Goal: Information Seeking & Learning: Learn about a topic

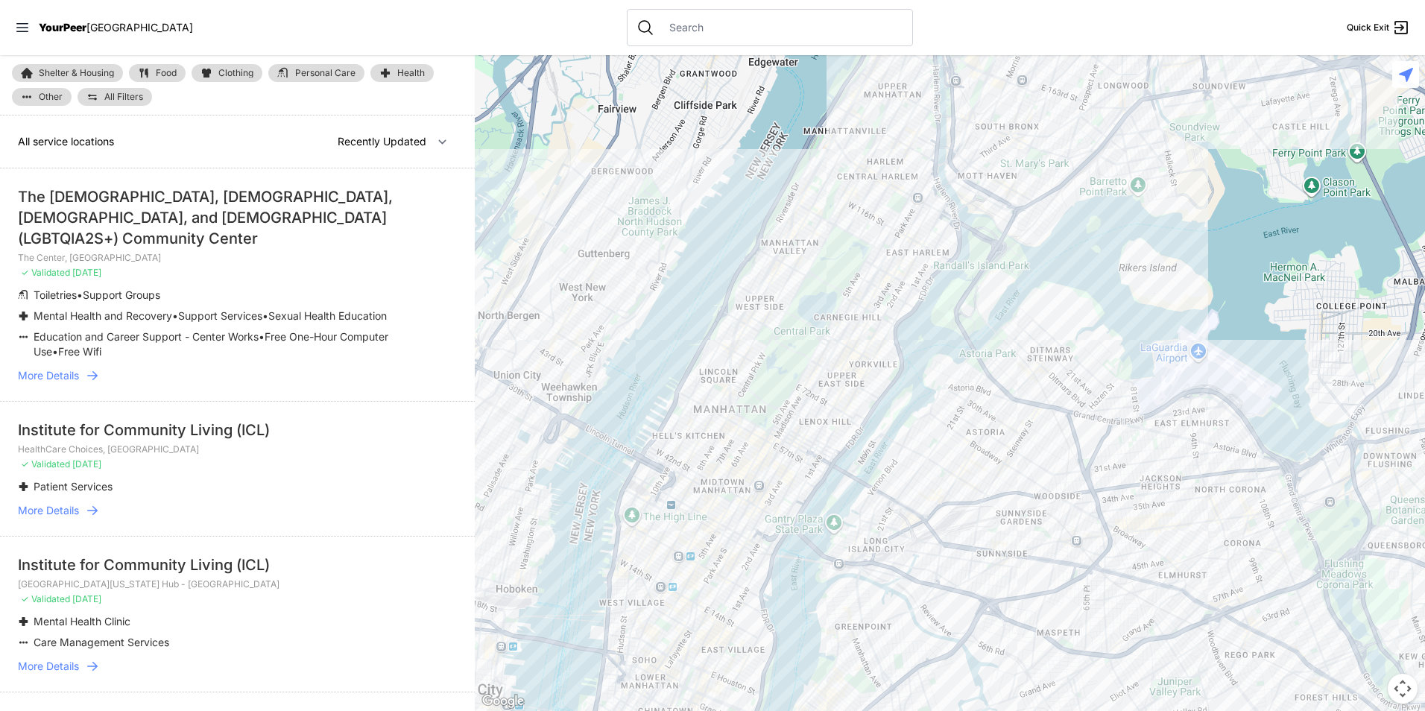
click at [352, 73] on span "Personal Care" at bounding box center [325, 73] width 60 height 9
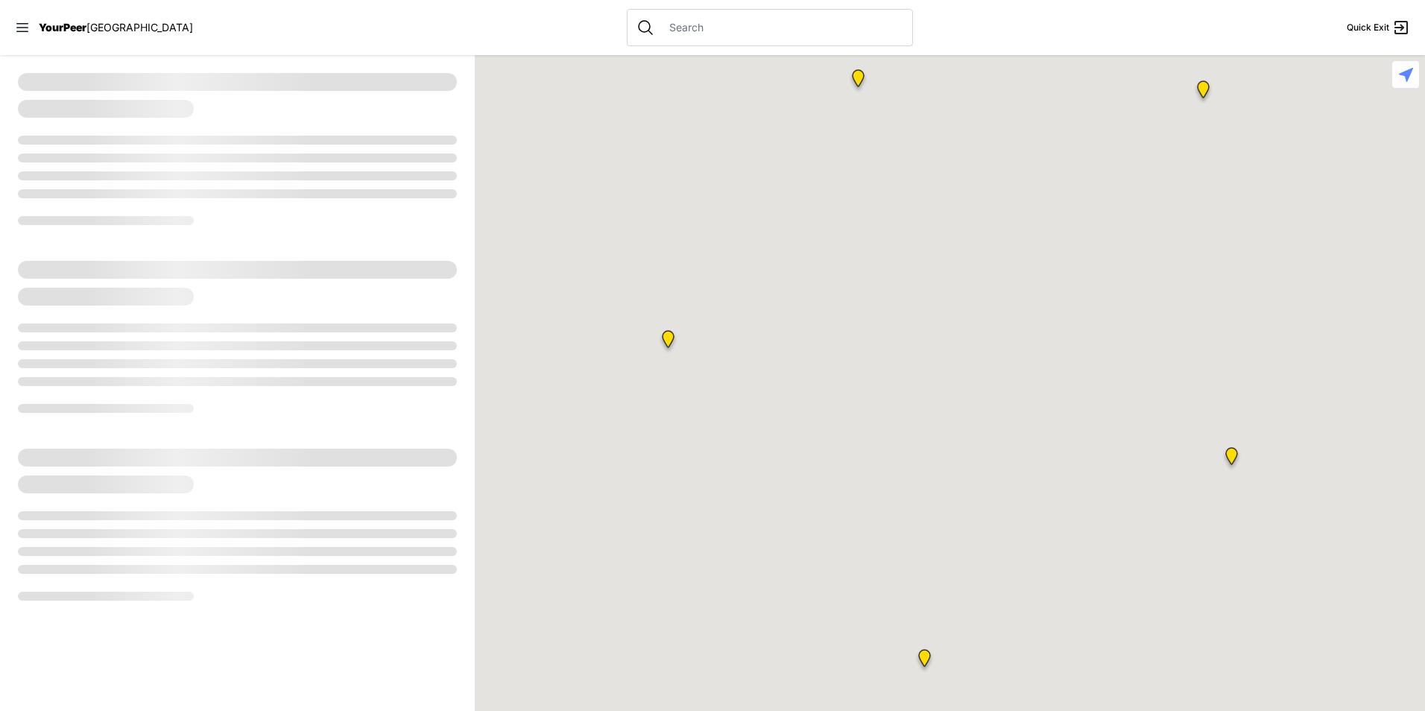
select select "recentlyUpdated"
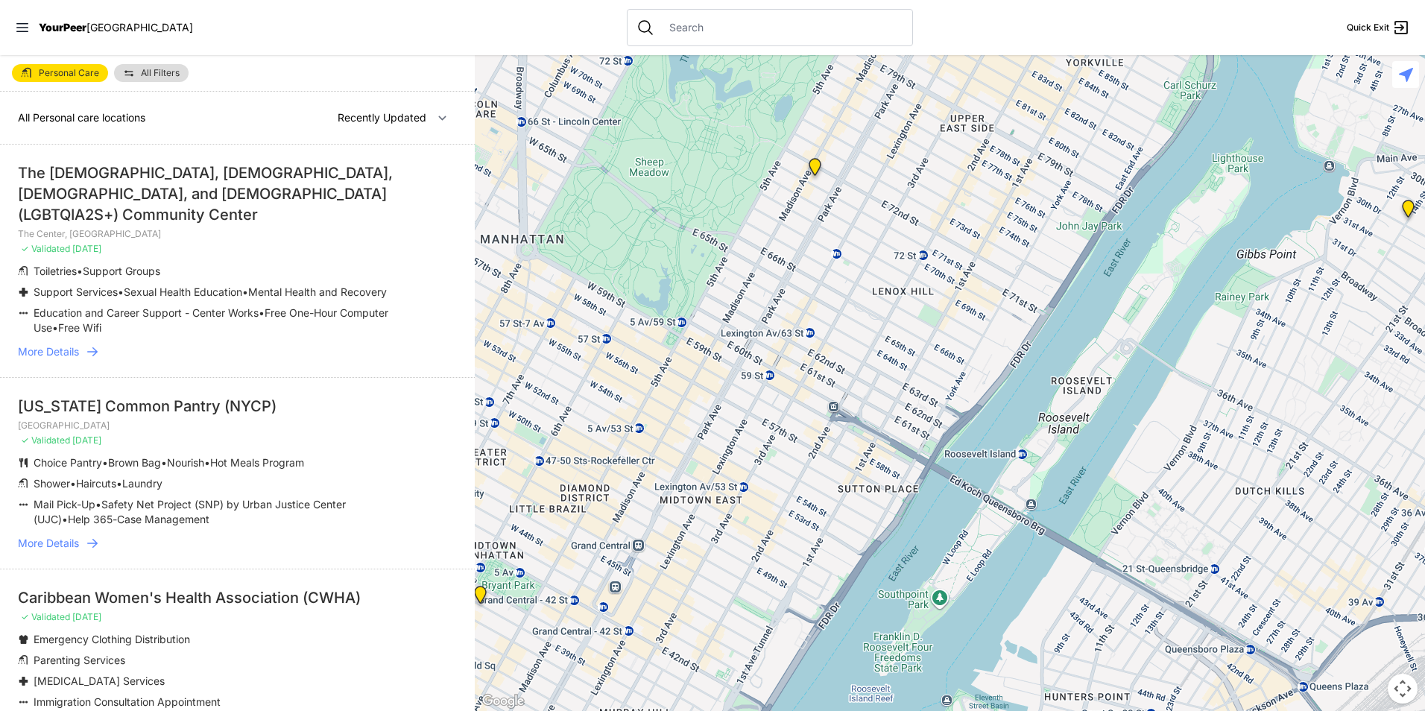
drag, startPoint x: 1081, startPoint y: 574, endPoint x: 987, endPoint y: 144, distance: 440.9
click at [987, 144] on div at bounding box center [950, 383] width 950 height 656
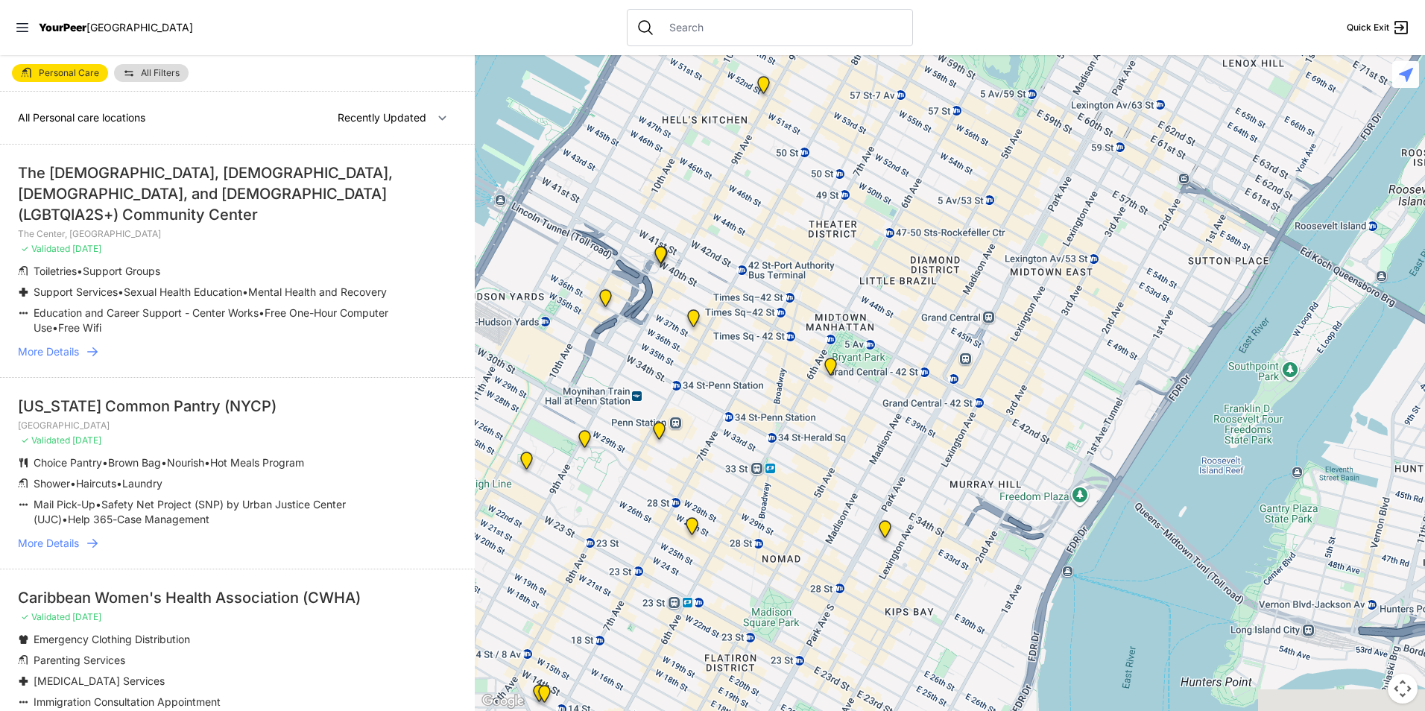
drag, startPoint x: 652, startPoint y: 366, endPoint x: 1031, endPoint y: 206, distance: 411.7
click at [1031, 206] on div at bounding box center [950, 383] width 950 height 656
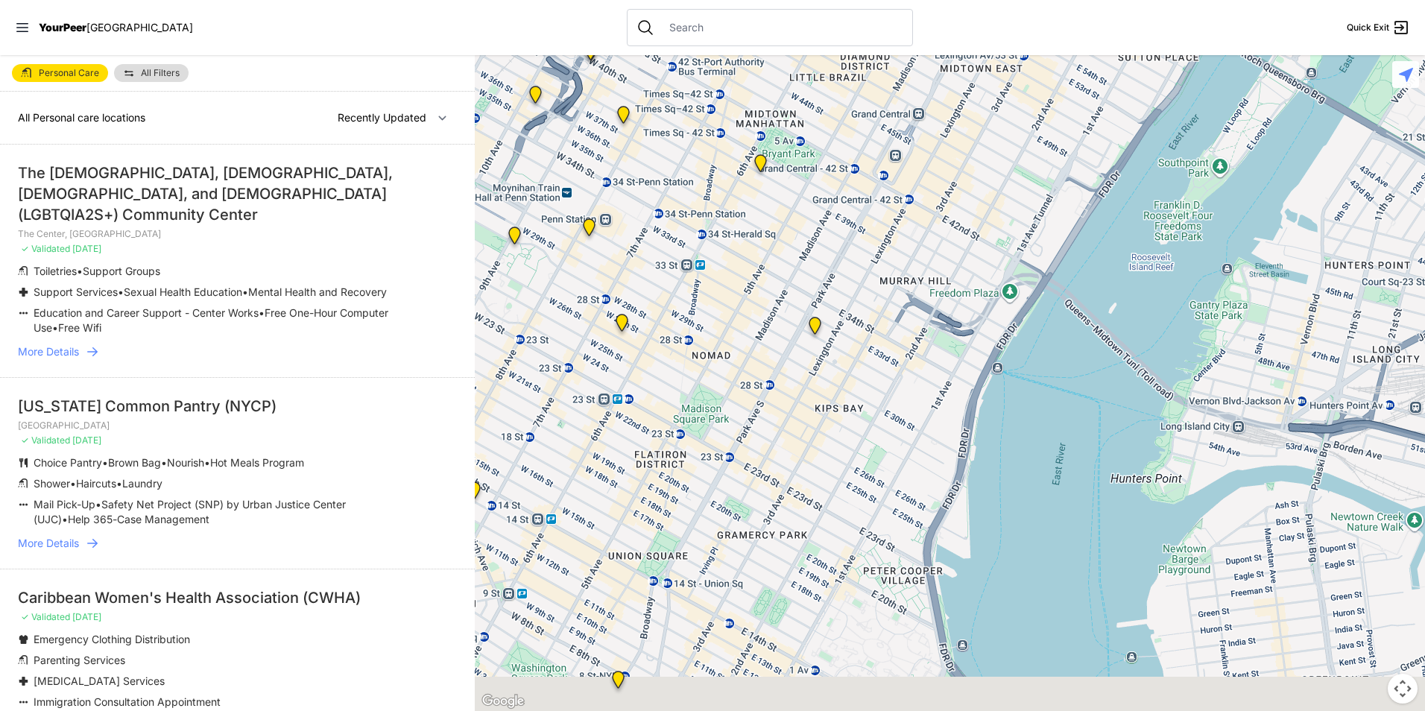
drag, startPoint x: 875, startPoint y: 516, endPoint x: 791, endPoint y: 305, distance: 226.4
click at [791, 305] on div at bounding box center [950, 383] width 950 height 656
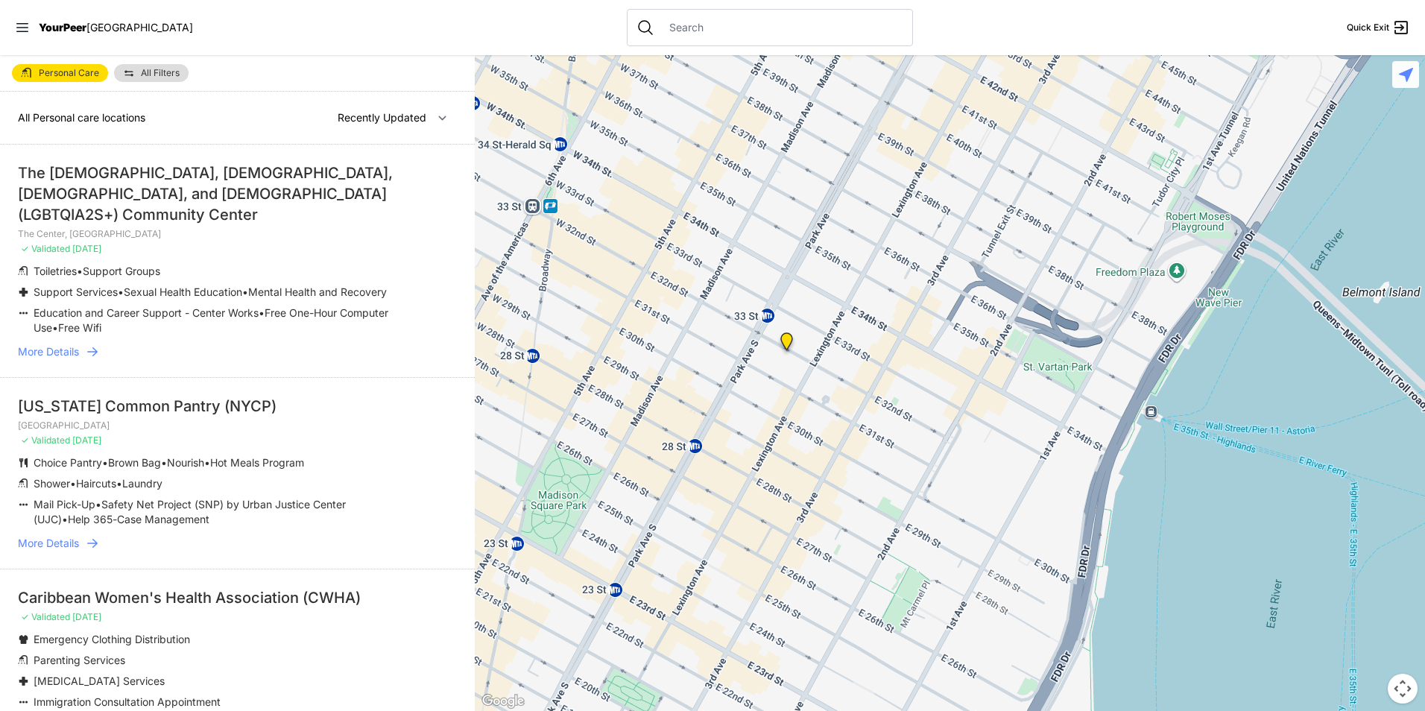
click at [788, 341] on img "Mainchance Adult Drop-in Center" at bounding box center [786, 344] width 31 height 36
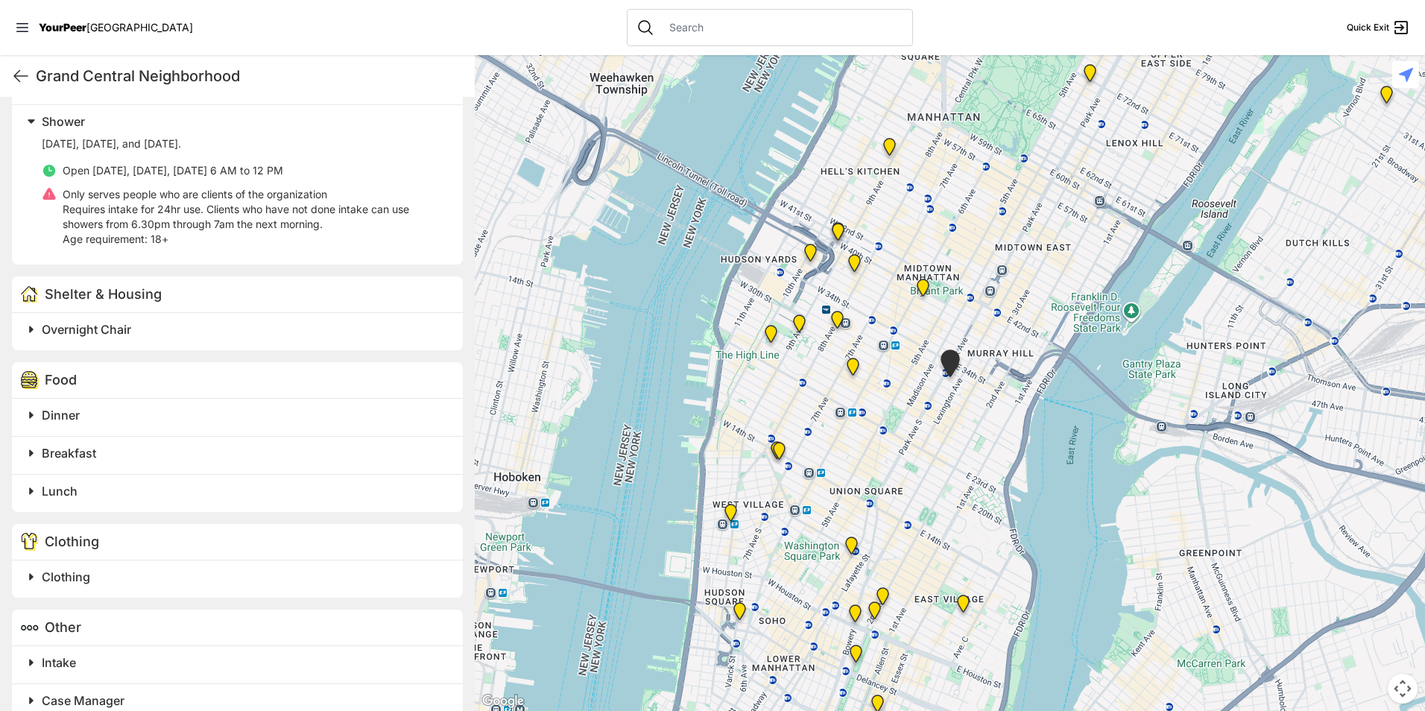
scroll to position [658, 0]
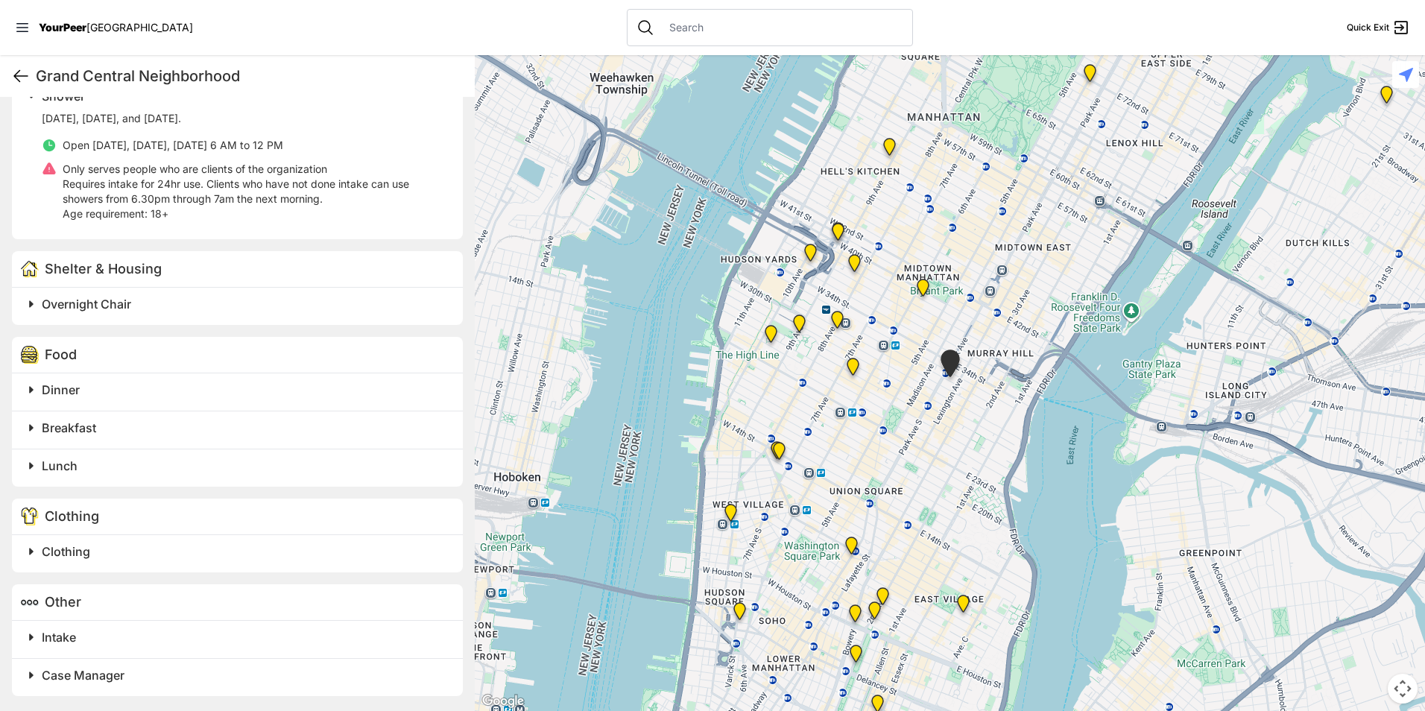
click at [20, 83] on icon at bounding box center [21, 76] width 18 height 18
select select "recentlyUpdated"
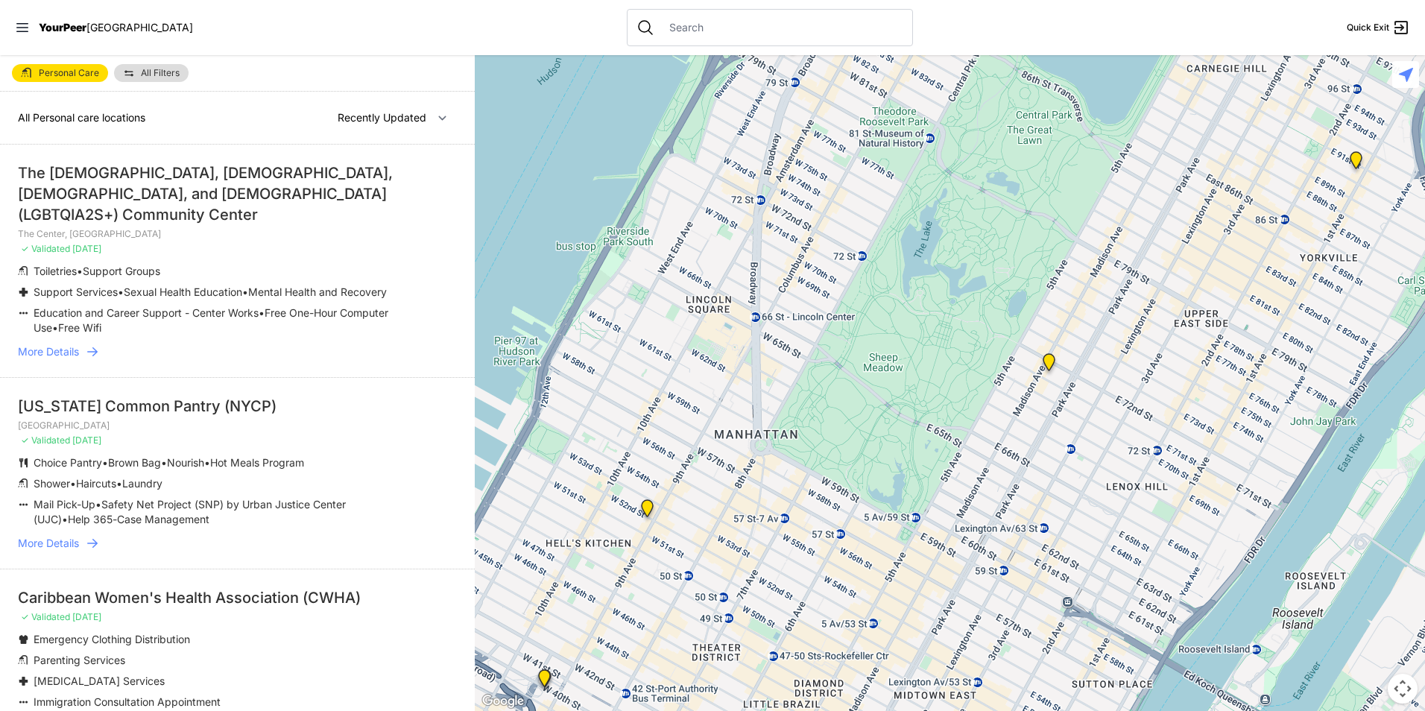
drag, startPoint x: 970, startPoint y: 439, endPoint x: 1102, endPoint y: 198, distance: 274.4
click at [1099, 206] on div at bounding box center [950, 383] width 950 height 656
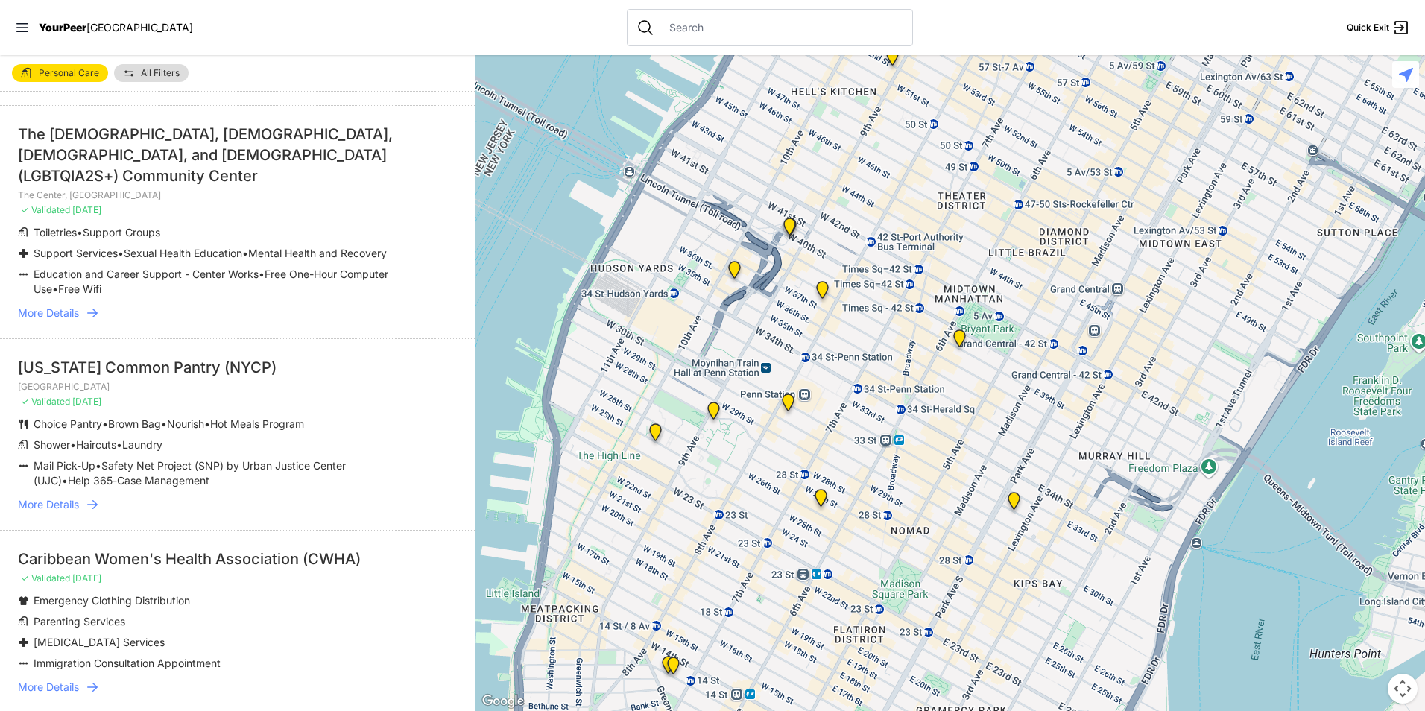
scroll to position [75, 0]
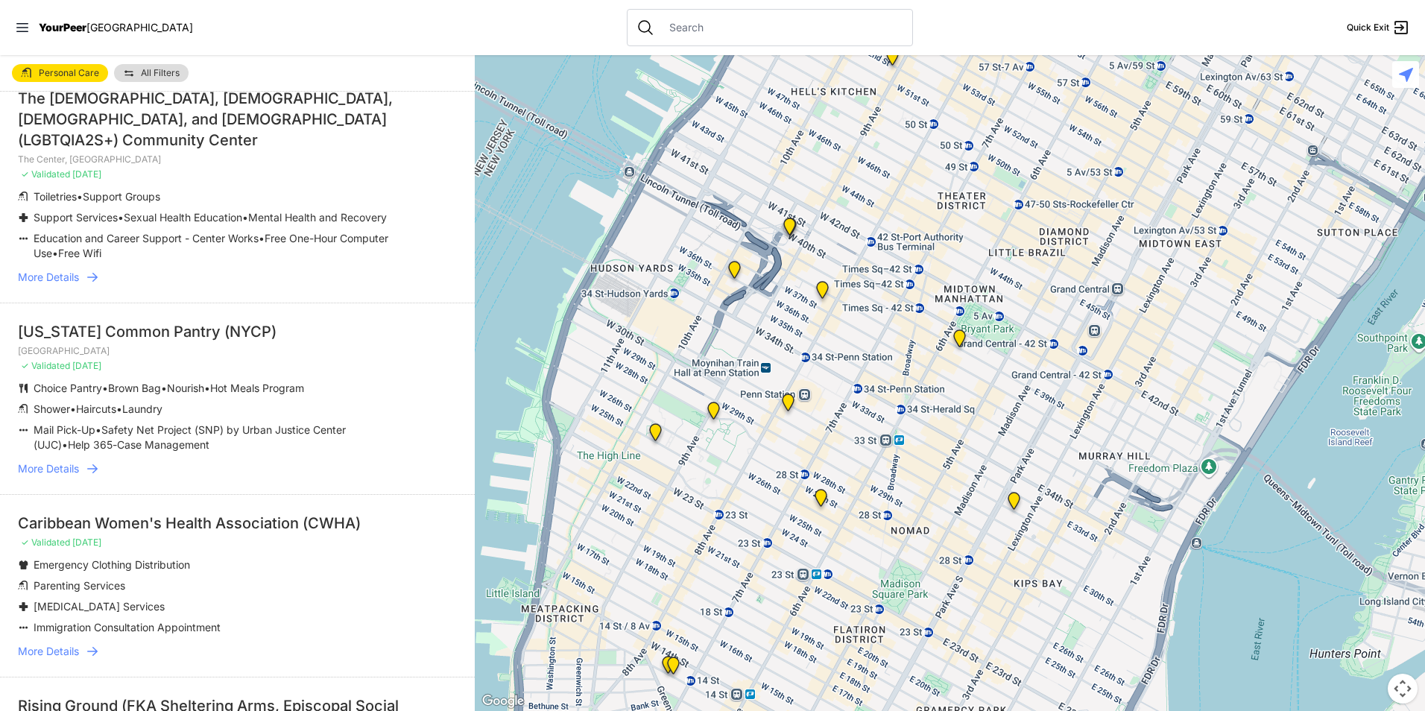
click at [76, 462] on span "More Details" at bounding box center [48, 468] width 61 height 15
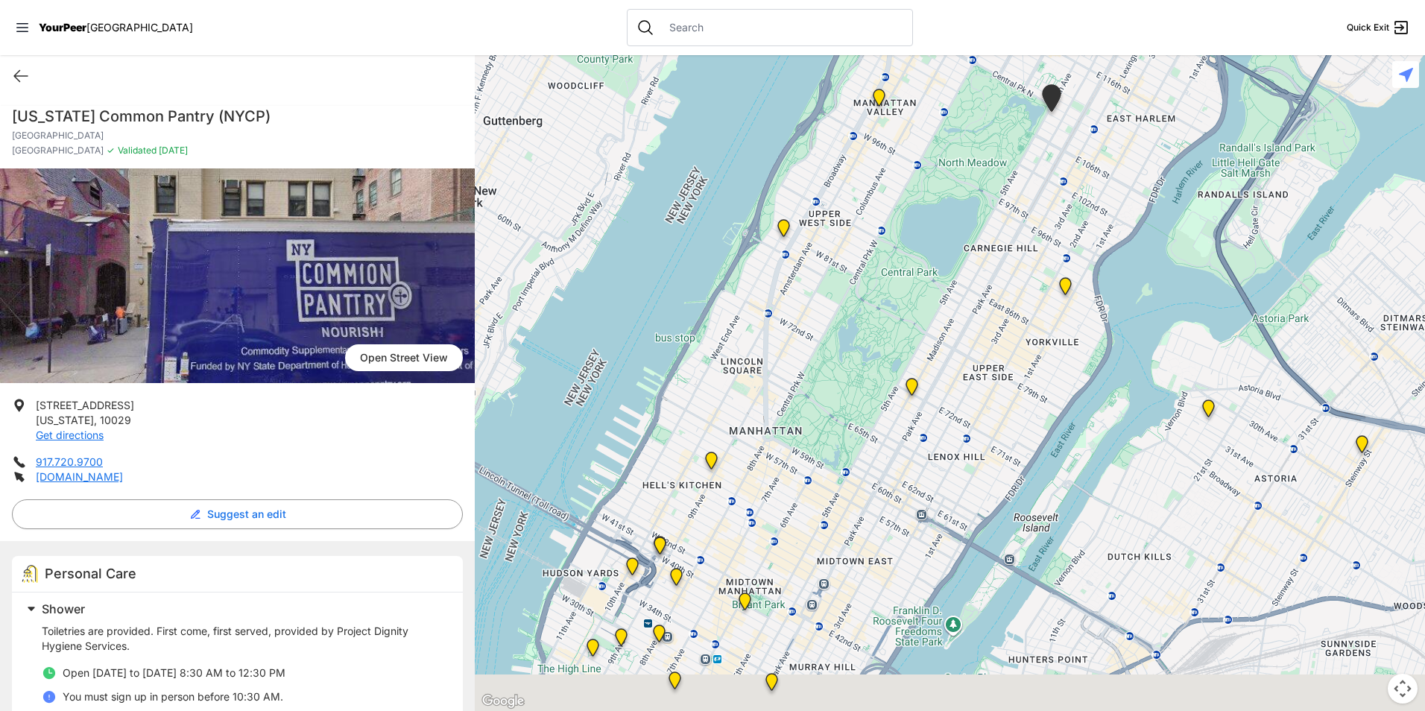
drag, startPoint x: 878, startPoint y: 554, endPoint x: 1018, endPoint y: 174, distance: 404.7
click at [1010, 190] on div at bounding box center [950, 383] width 950 height 656
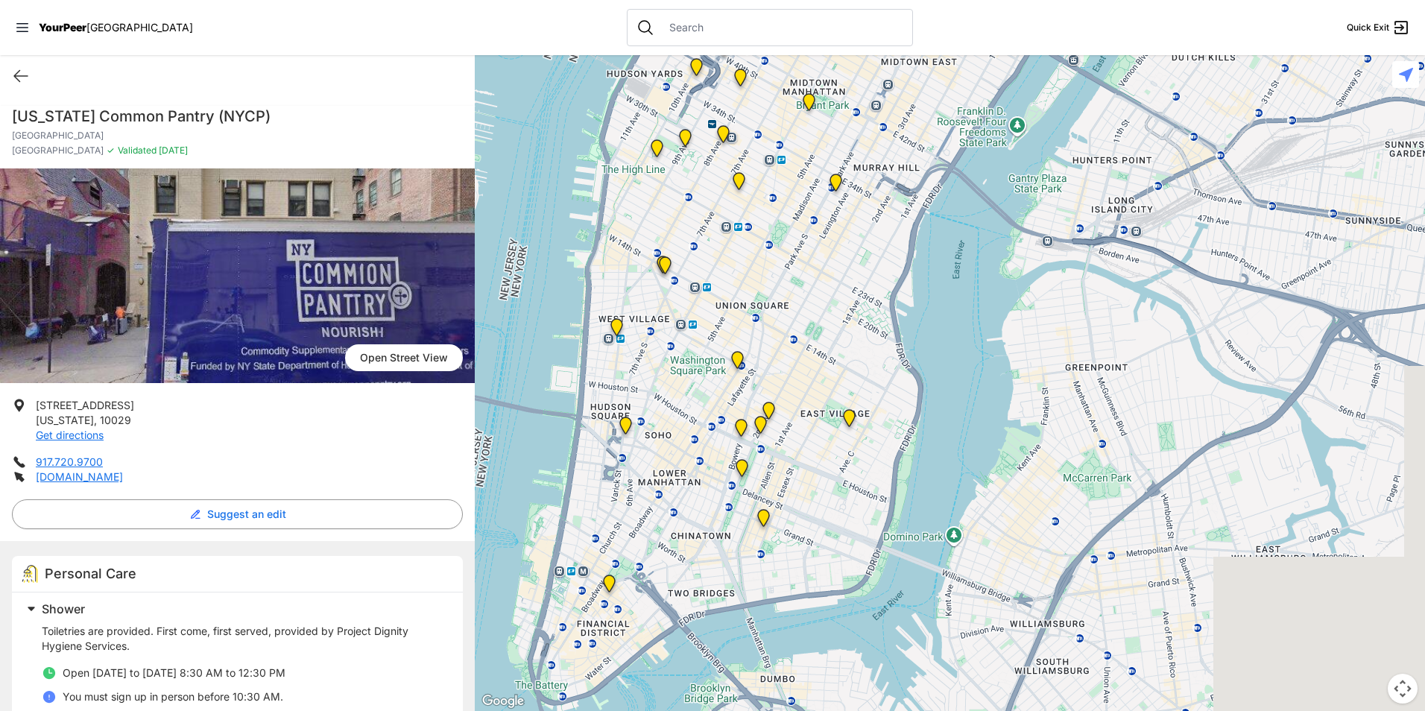
drag, startPoint x: 980, startPoint y: 303, endPoint x: 726, endPoint y: 633, distance: 416.1
click at [727, 631] on div at bounding box center [950, 383] width 950 height 656
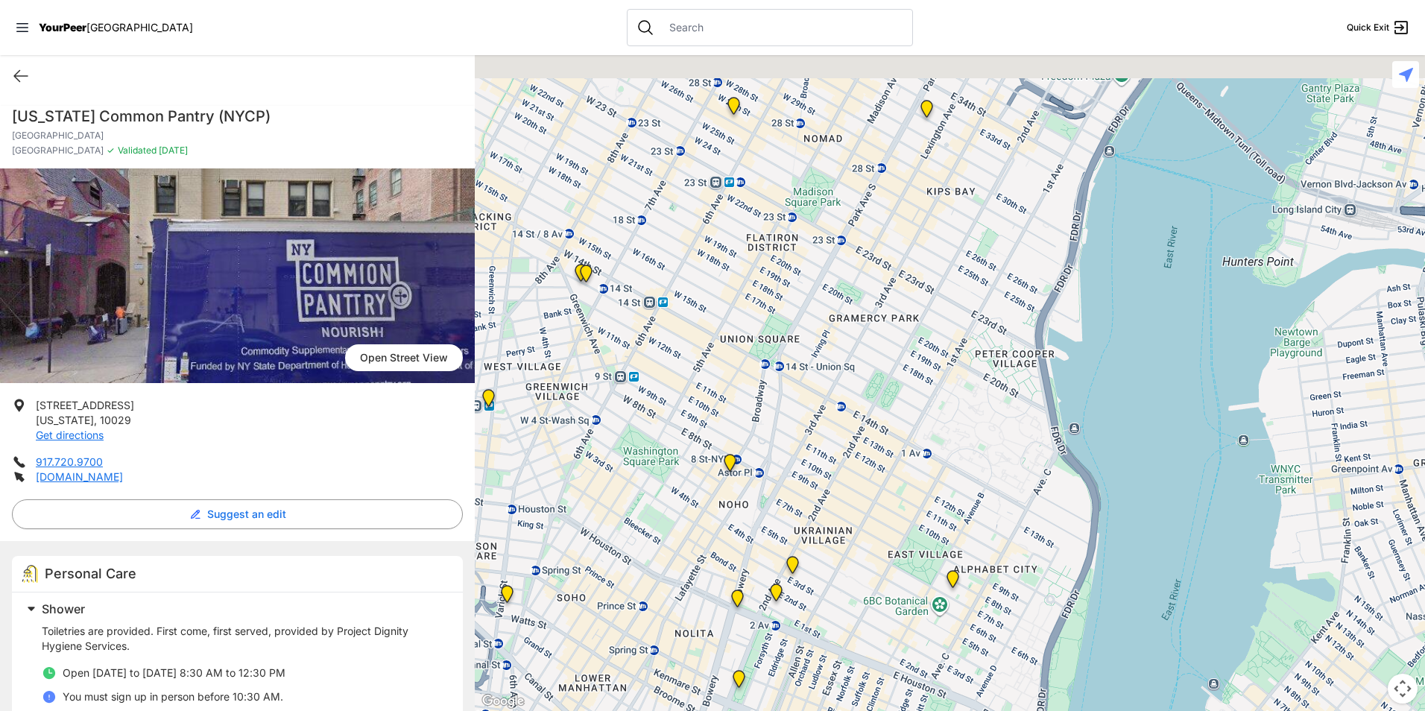
drag, startPoint x: 827, startPoint y: 289, endPoint x: 757, endPoint y: 469, distance: 192.7
click at [757, 469] on div at bounding box center [950, 383] width 950 height 656
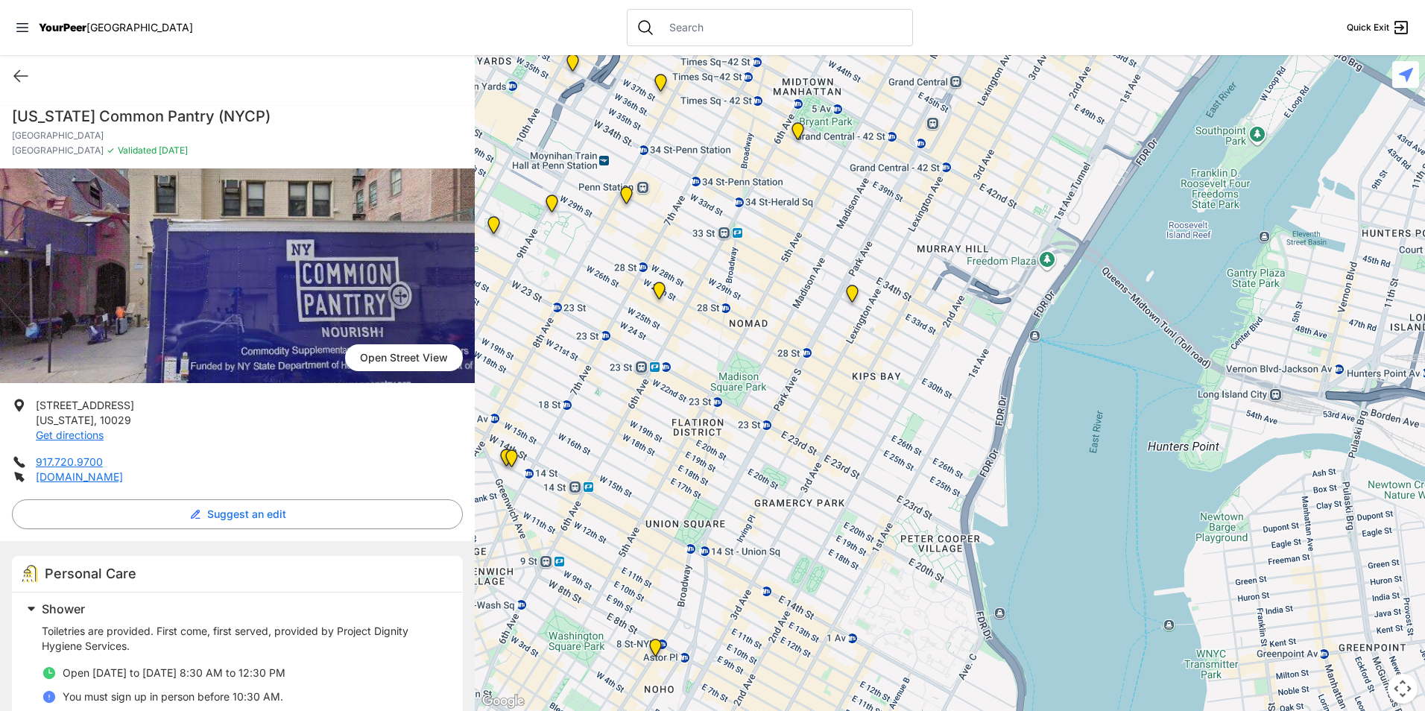
click at [657, 292] on img "New Location, Headquarters" at bounding box center [659, 294] width 31 height 36
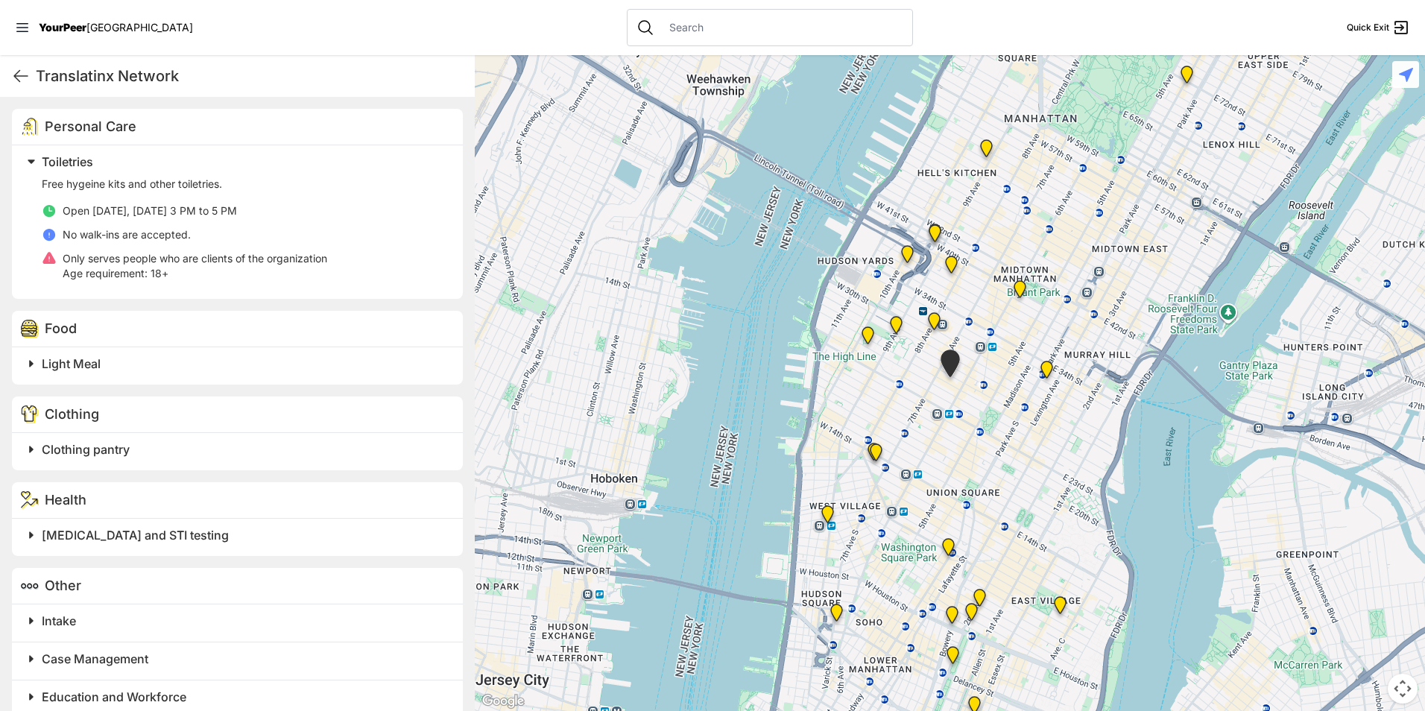
scroll to position [507, 0]
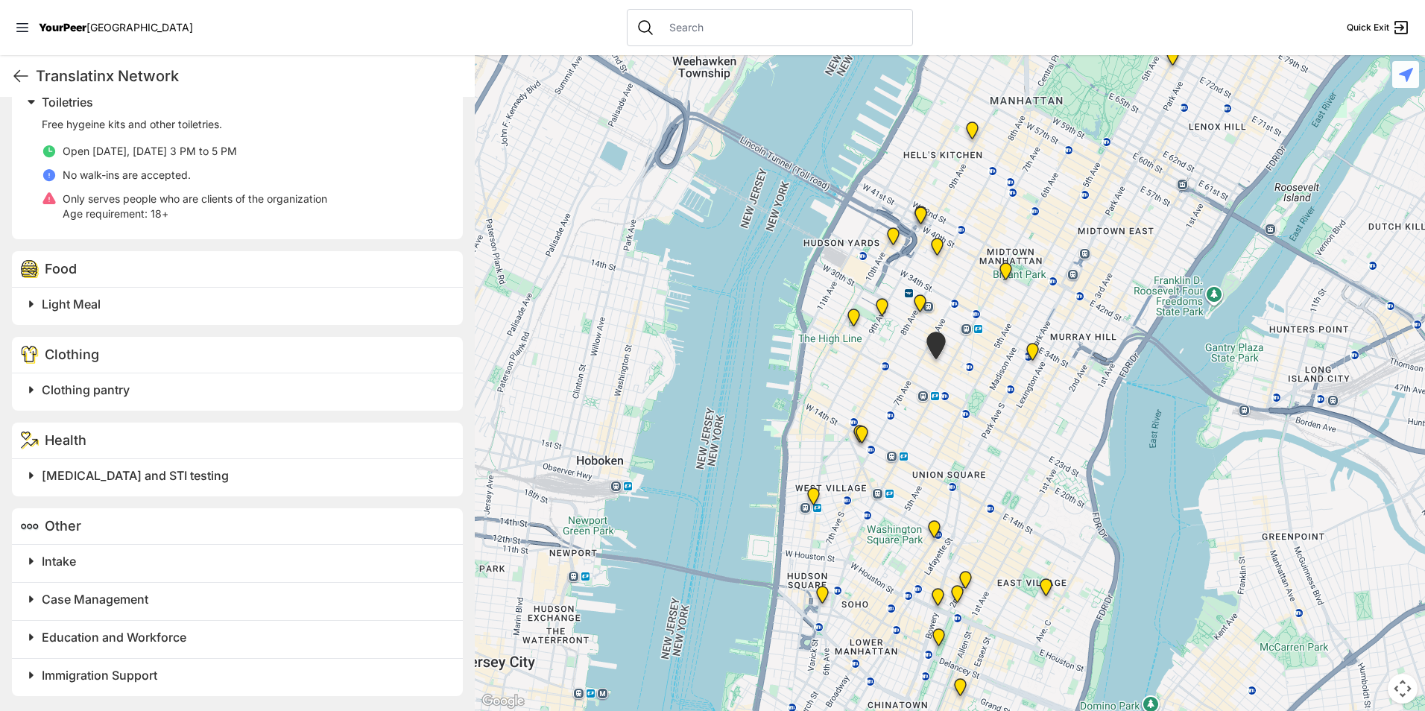
drag, startPoint x: 946, startPoint y: 423, endPoint x: 808, endPoint y: 329, distance: 166.8
click at [817, 335] on div at bounding box center [950, 383] width 950 height 656
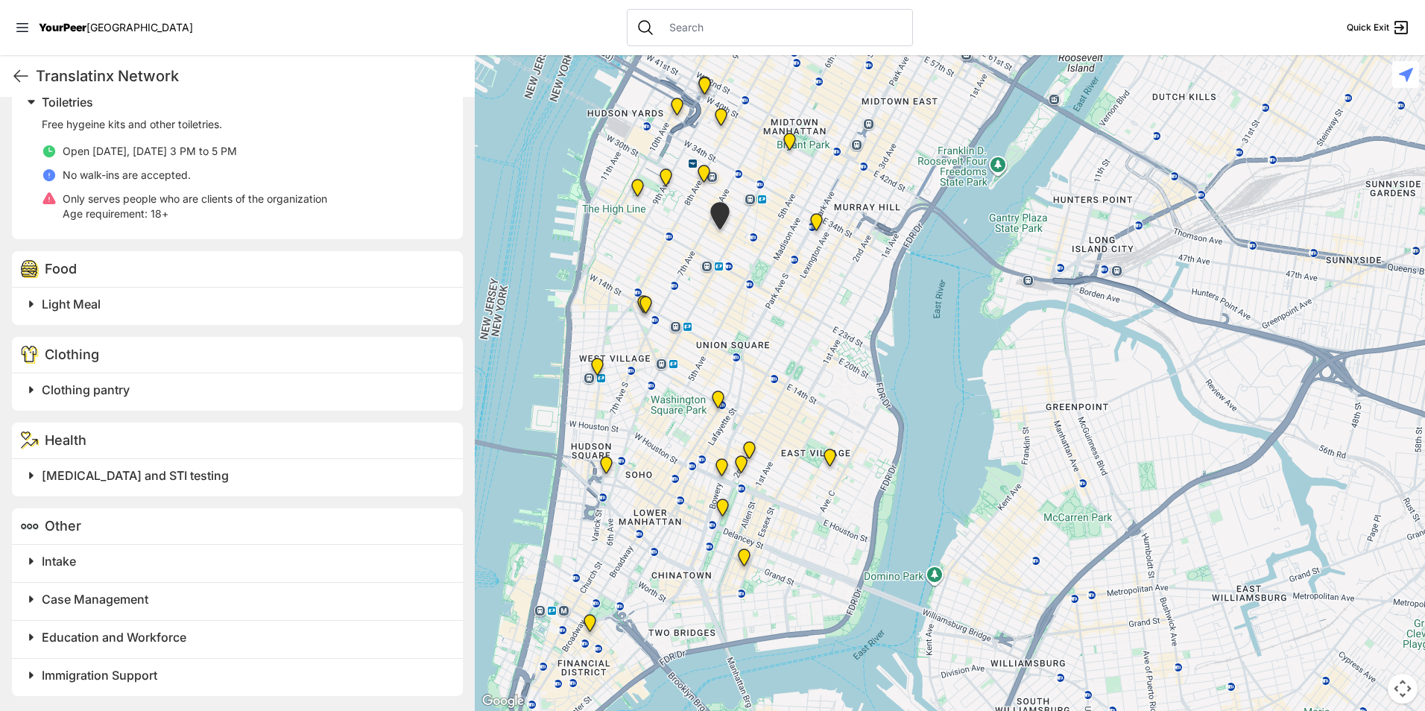
click at [700, 174] on img "Antonio Olivieri Drop-in Center" at bounding box center [703, 177] width 31 height 36
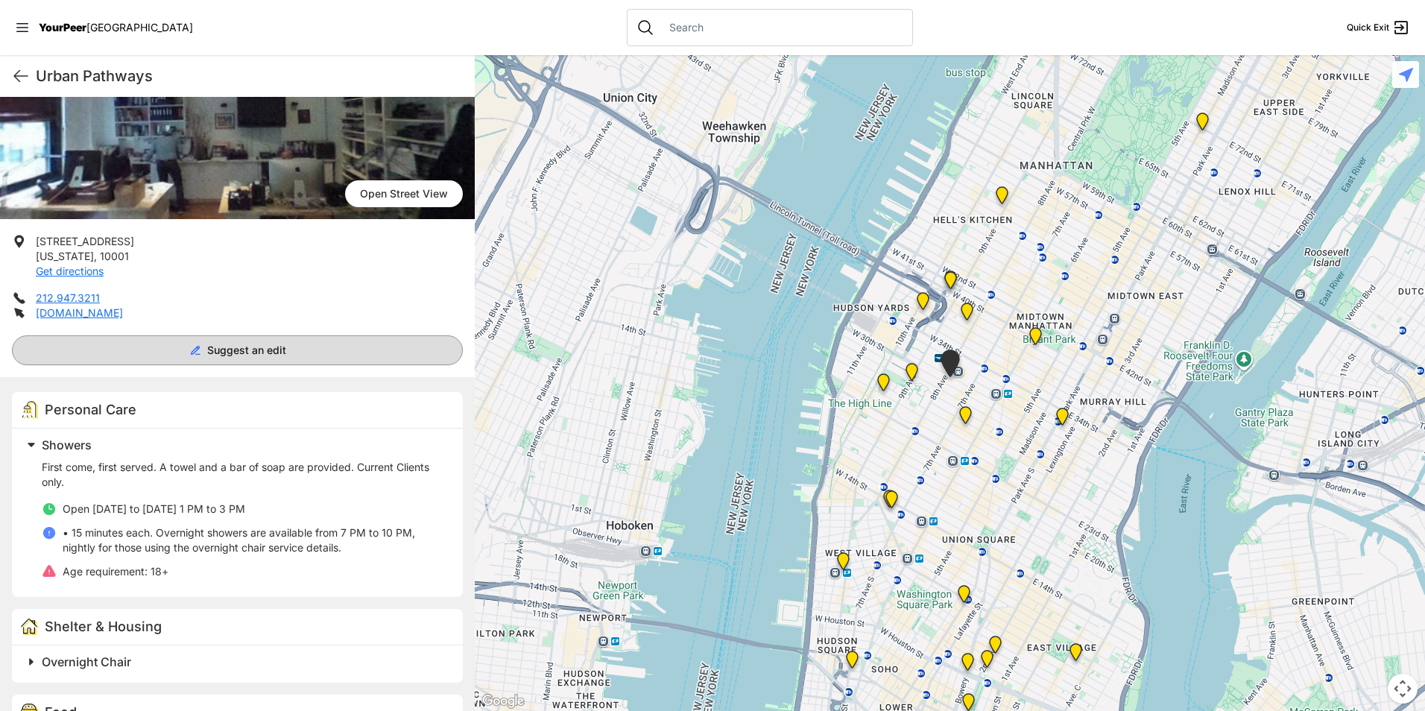
scroll to position [360, 0]
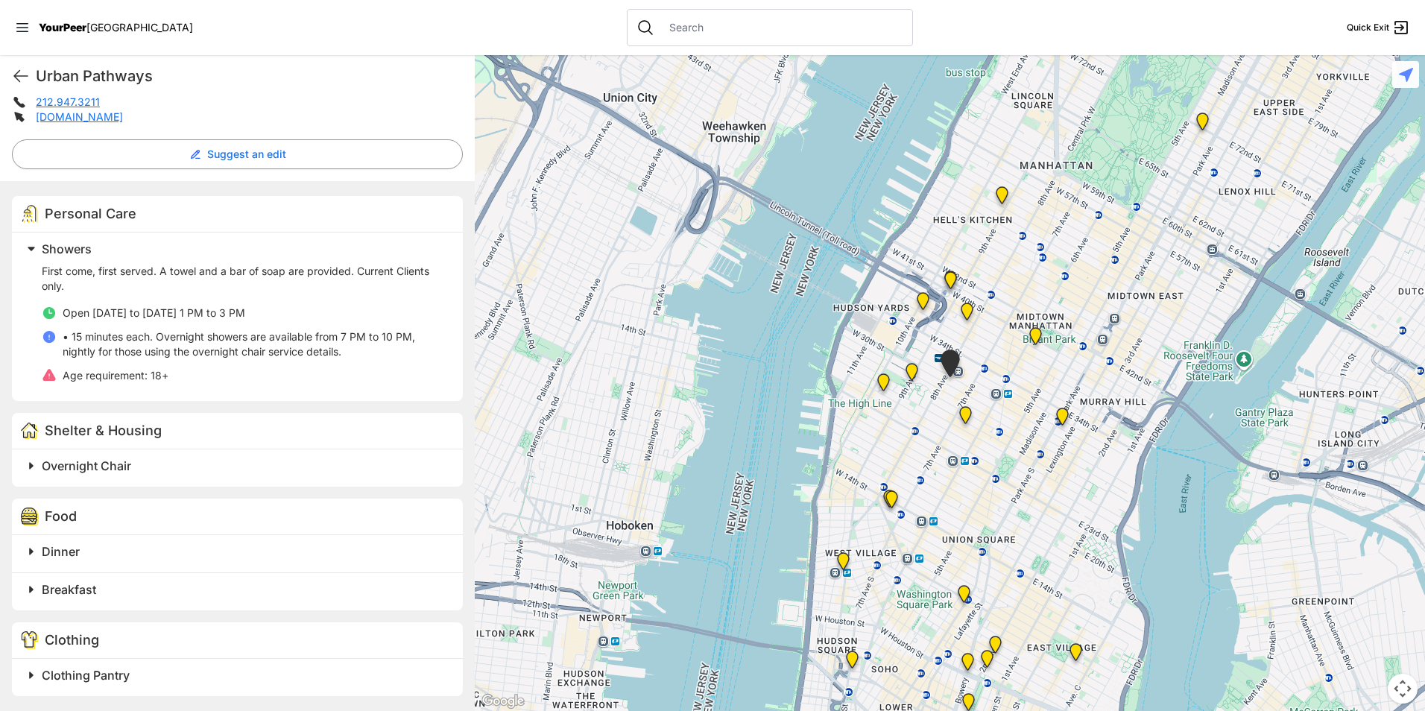
click at [674, 25] on input "text" at bounding box center [781, 27] width 243 height 15
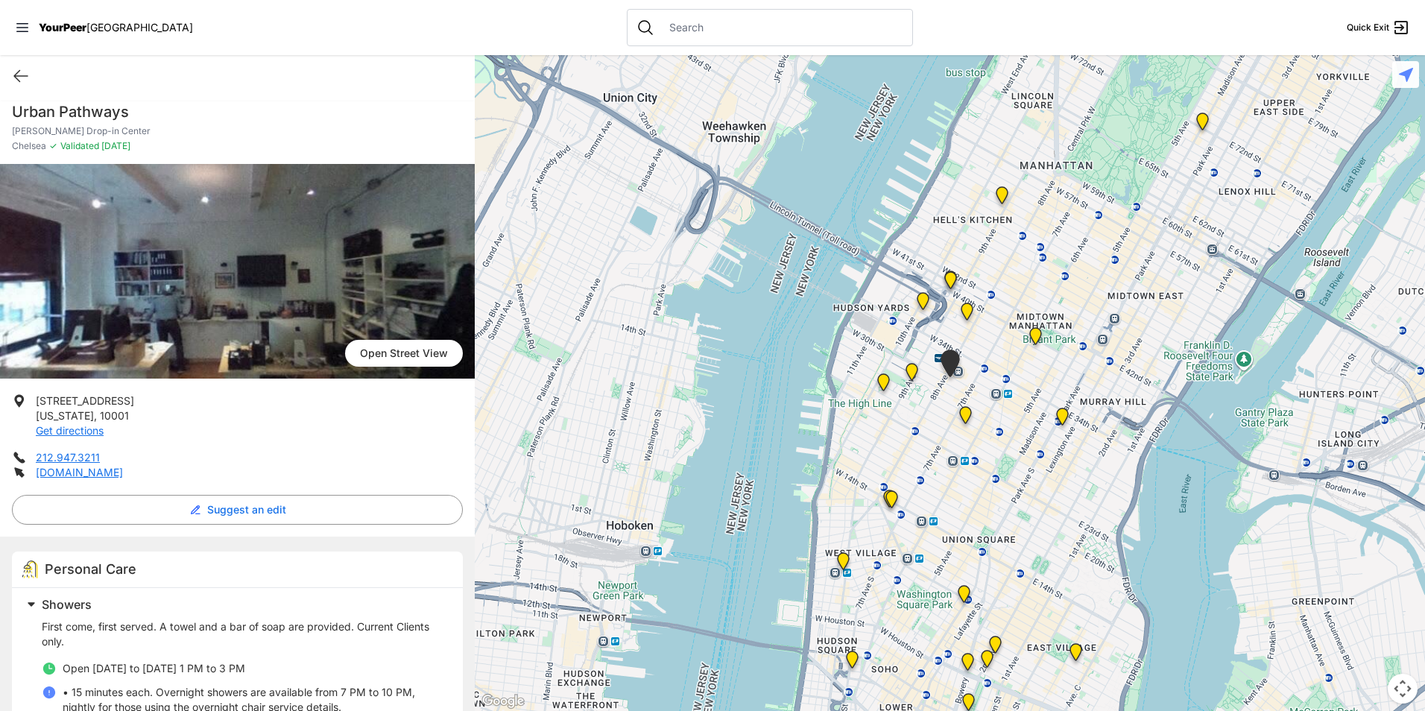
scroll to position [0, 0]
